Goal: Task Accomplishment & Management: Complete application form

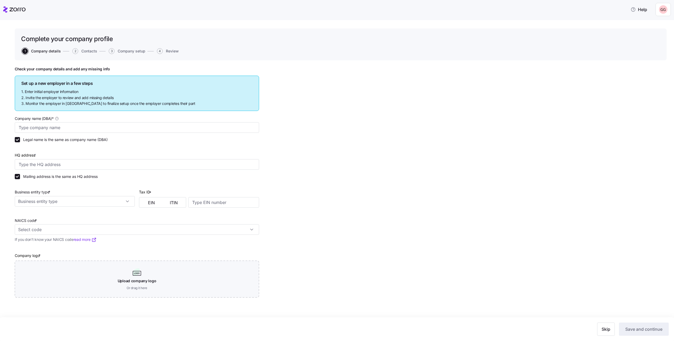
type input "Gadi employer Sanity 1"
